Goal: Download file/media

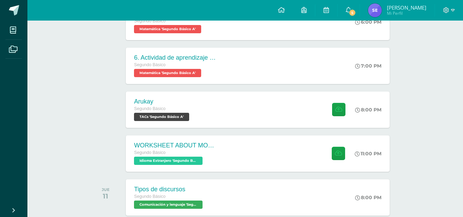
scroll to position [176, 0]
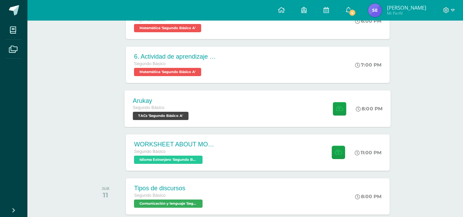
click at [290, 108] on div "Arukay Segundo Básico TACs 'Segundo Básico A' 8:00 PM [GEOGRAPHIC_DATA] TACs" at bounding box center [258, 108] width 266 height 37
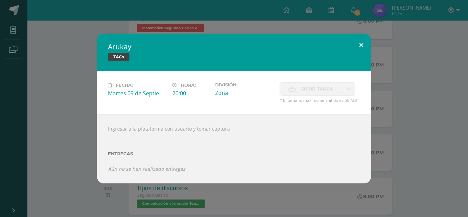
click at [360, 45] on button at bounding box center [362, 45] width 20 height 23
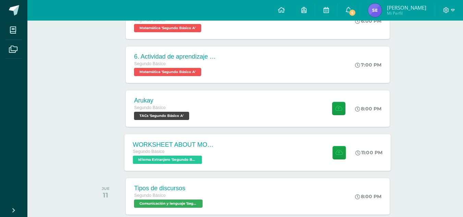
click at [259, 150] on div "WORKSHEET ABOUT MODAL VERBS Segundo Básico Idioma Extranjero 'Segundo Básico A'…" at bounding box center [258, 152] width 266 height 37
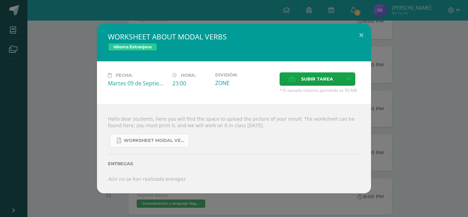
click at [162, 141] on span "WORKSHEET MODAL VERBS.pdf" at bounding box center [155, 140] width 62 height 5
click at [396, 51] on div "WORKSHEET ABOUT MODAL VERBS Idioma Extranjero Fecha: Martes 09 de Septiembre Ho…" at bounding box center [234, 109] width 463 height 170
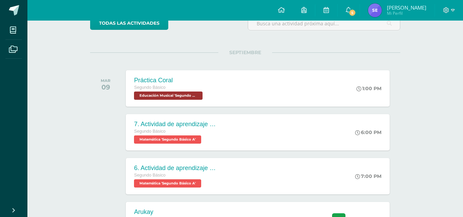
scroll to position [0, 0]
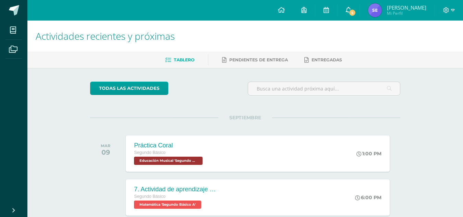
click at [349, 6] on link "5" at bounding box center [349, 10] width 22 height 21
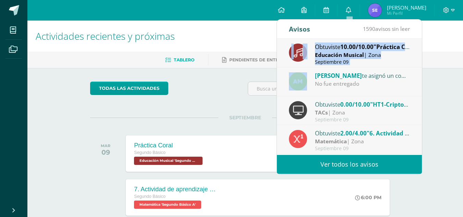
drag, startPoint x: 416, startPoint y: 62, endPoint x: 416, endPoint y: 72, distance: 9.6
click at [416, 72] on div "Obtuviste 10.00/10.00 "Práctica Coral" en Educación Musical Educación Musical |…" at bounding box center [349, 97] width 145 height 116
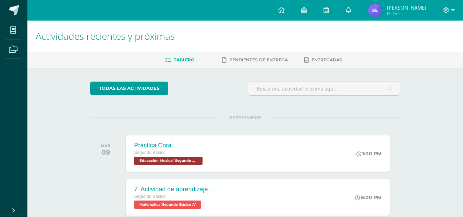
click at [342, 7] on link "0" at bounding box center [349, 10] width 22 height 21
